Goal: Information Seeking & Learning: Learn about a topic

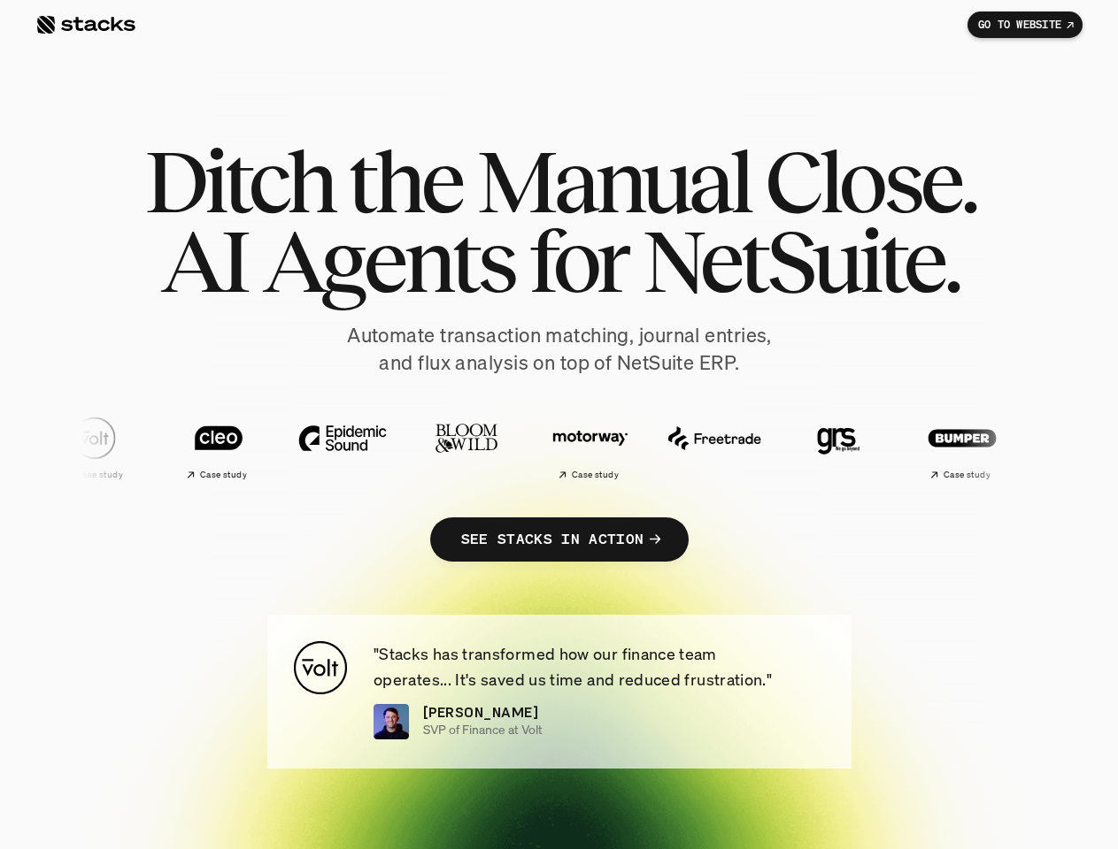
click at [649, 438] on img at bounding box center [701, 438] width 104 height 73
click at [780, 438] on img at bounding box center [832, 438] width 104 height 73
click at [906, 438] on img at bounding box center [958, 438] width 104 height 73
click at [1032, 438] on img at bounding box center [1084, 438] width 104 height 73
